Goal: Information Seeking & Learning: Learn about a topic

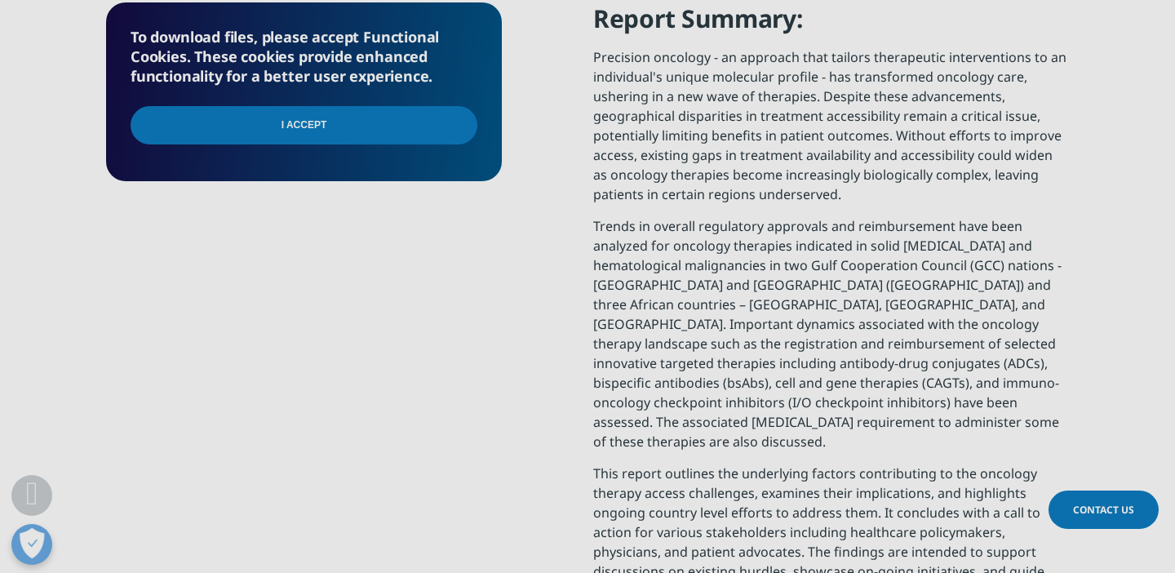
scroll to position [775, 0]
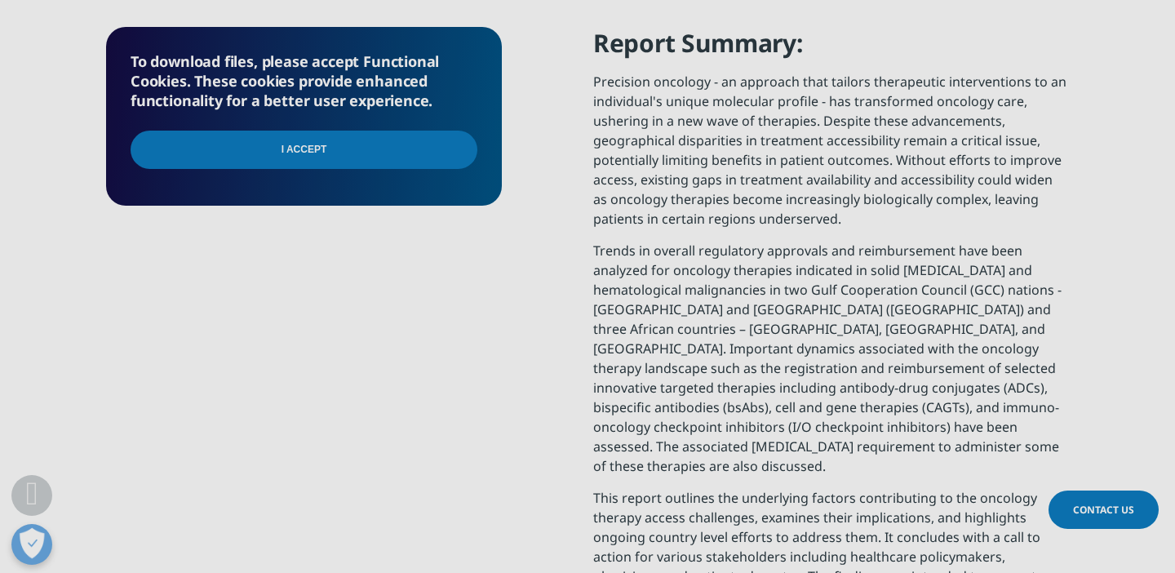
click at [251, 162] on input "I Accept" at bounding box center [304, 150] width 347 height 38
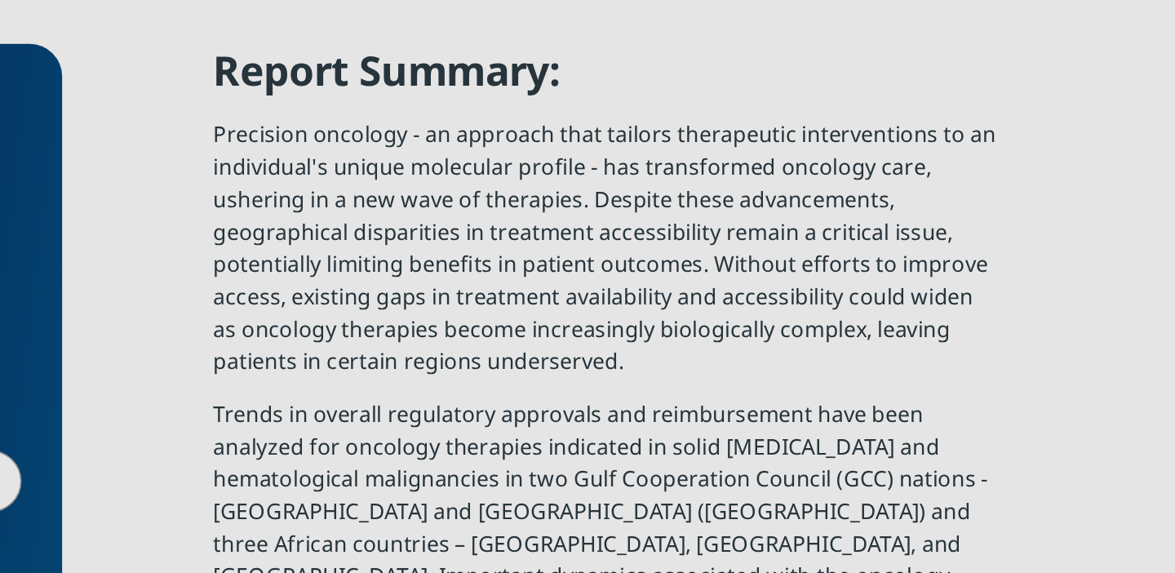
scroll to position [751, 0]
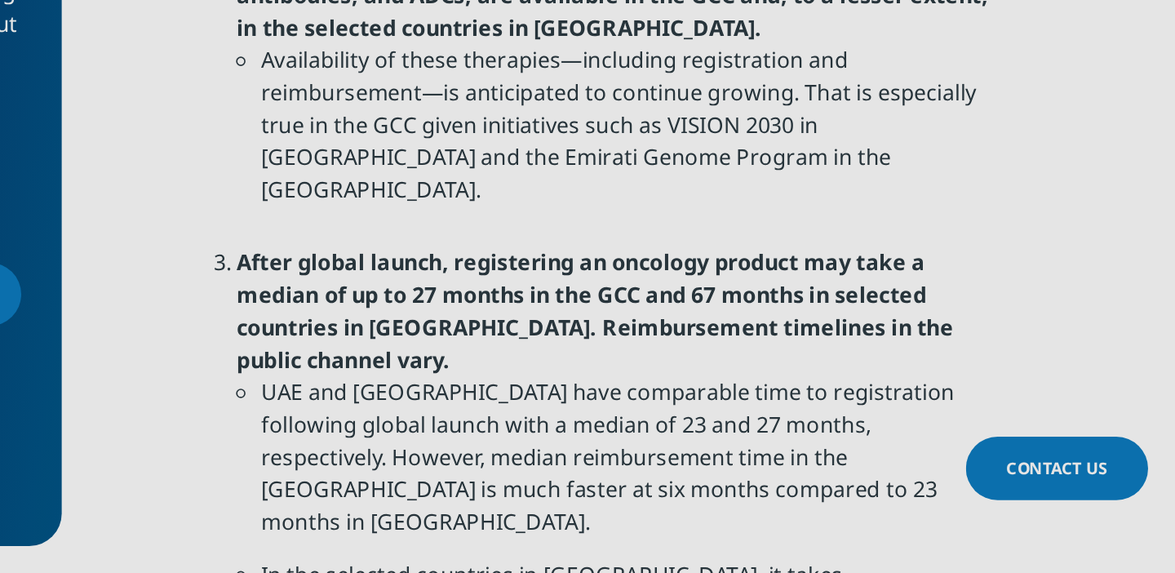
scroll to position [1551, 0]
